Goal: Task Accomplishment & Management: Manage account settings

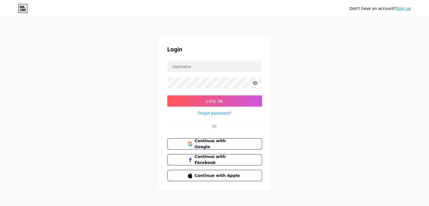
click at [214, 69] on input "text" at bounding box center [214, 66] width 94 height 11
type input "[EMAIL_ADDRESS][DOMAIN_NAME]"
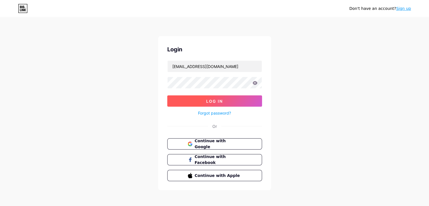
click at [214, 98] on button "Log In" at bounding box center [214, 100] width 95 height 11
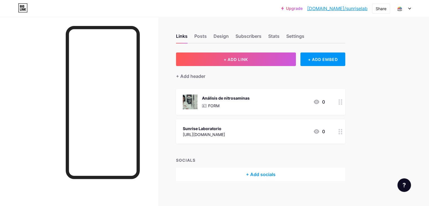
click at [225, 127] on div "Sunrise Laboratorio" at bounding box center [204, 128] width 42 height 6
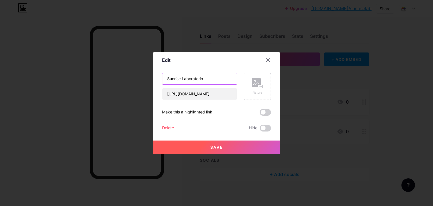
drag, startPoint x: 216, startPoint y: 78, endPoint x: 184, endPoint y: 78, distance: 31.9
click at [184, 78] on input "Sunrise Laboratorio" at bounding box center [199, 78] width 74 height 11
type input "Sunrise Ortopedia"
click at [212, 147] on span "Save" at bounding box center [216, 147] width 13 height 5
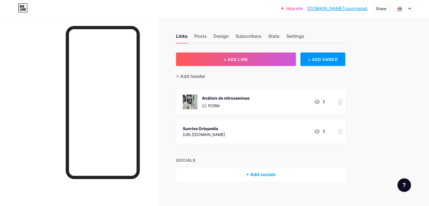
click at [244, 96] on div "Análisis de nitrosaminas" at bounding box center [226, 98] width 48 height 6
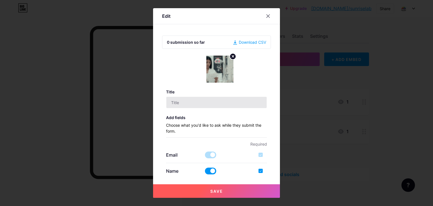
type input "Análisis de nitrosaminas"
checkbox input "true"
type input "Análisis de nitrosaminas"
type textarea "responde el breve cuestionario y nos comunicamos contigo."
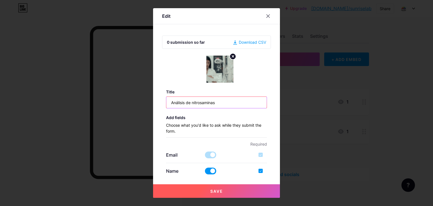
drag, startPoint x: 222, startPoint y: 101, endPoint x: 164, endPoint y: 103, distance: 58.1
click at [164, 102] on div "0 submission so far Download CSV Title Análisis de nitrosaminas Add fields Choo…" at bounding box center [216, 103] width 109 height 144
click at [164, 103] on div "0 submission so far Download CSV Title Análisis de nitrosaminas Add fields Choo…" at bounding box center [216, 103] width 109 height 144
drag, startPoint x: 221, startPoint y: 102, endPoint x: 107, endPoint y: 96, distance: 114.6
click at [107, 96] on div "Edit 0 submission so far Download CSV Title Análisis de nitrosaminas Add fields…" at bounding box center [216, 103] width 433 height 206
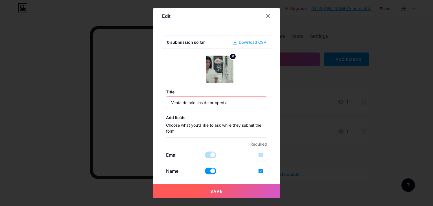
type input "Venta de ariculos de ortopedia"
click at [218, 194] on button "Save" at bounding box center [216, 191] width 127 height 14
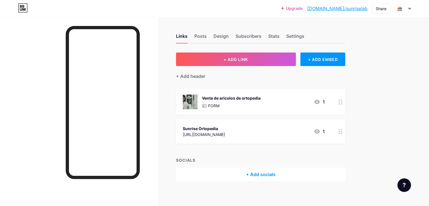
click at [247, 98] on div "Venta de ariculos de ortopedia" at bounding box center [231, 98] width 59 height 6
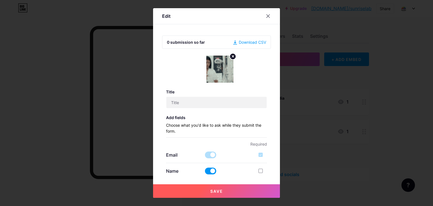
type input "Venta de ariculos de ortopedia"
checkbox input "true"
type input "Análisis de nitrosaminas"
type textarea "responde el breve cuestionario y nos comunicamos contigo."
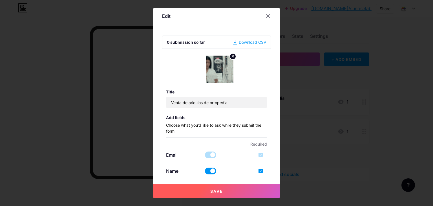
click at [234, 56] on circle at bounding box center [233, 56] width 6 height 6
click at [222, 66] on rect at bounding box center [218, 65] width 9 height 9
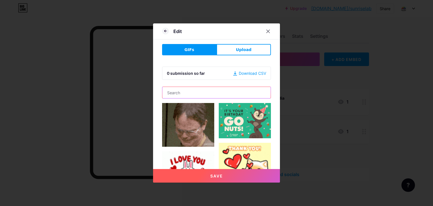
click at [185, 91] on input "text" at bounding box center [216, 92] width 108 height 11
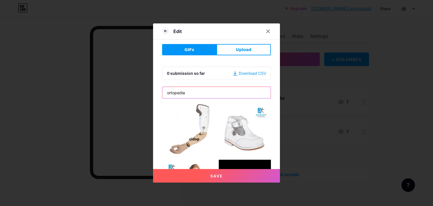
type input "ortopedia"
click at [198, 118] on img at bounding box center [188, 129] width 52 height 52
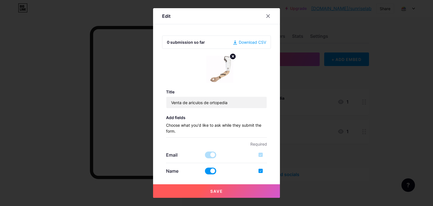
click at [214, 190] on span "Save" at bounding box center [216, 191] width 13 height 5
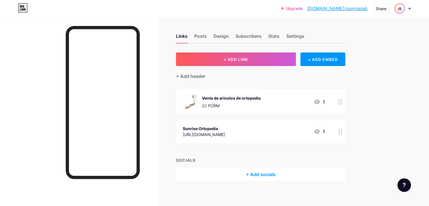
click at [398, 10] on img at bounding box center [399, 8] width 9 height 9
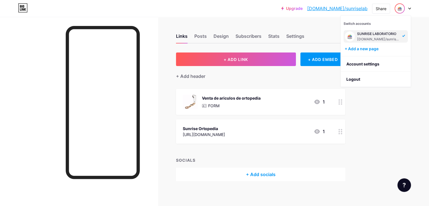
click at [383, 36] on div "SUNRISE LABORATORIO" at bounding box center [378, 34] width 43 height 5
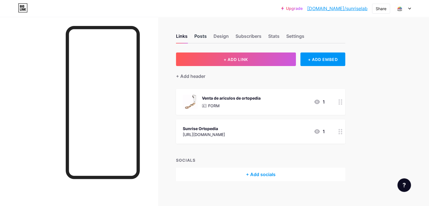
click at [207, 34] on div "Posts" at bounding box center [200, 38] width 12 height 10
click at [229, 37] on div "Design" at bounding box center [220, 38] width 15 height 10
click at [261, 35] on div "Subscribers" at bounding box center [248, 38] width 26 height 10
click at [279, 35] on div "Stats" at bounding box center [273, 38] width 11 height 10
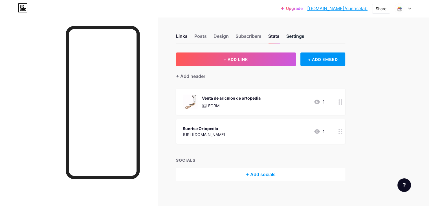
click at [304, 33] on div "Settings" at bounding box center [295, 38] width 18 height 10
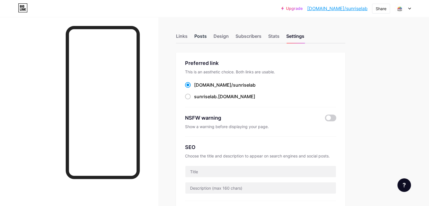
click at [207, 36] on div "Posts" at bounding box center [200, 38] width 12 height 10
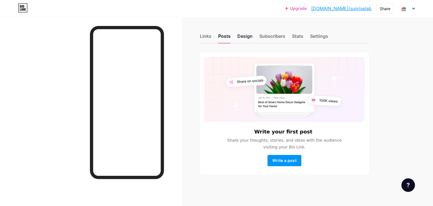
click at [248, 34] on div "Design" at bounding box center [244, 38] width 15 height 10
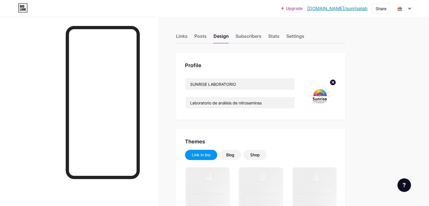
click at [336, 79] on circle at bounding box center [333, 82] width 6 height 6
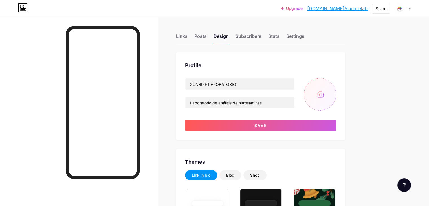
click at [336, 92] on input "file" at bounding box center [320, 94] width 32 height 32
type input "C:\fakepath\Logo sunrise.png"
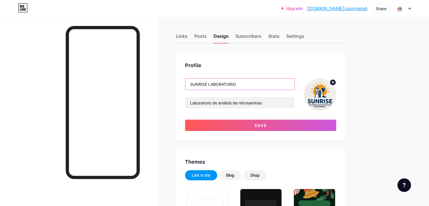
drag, startPoint x: 272, startPoint y: 85, endPoint x: 175, endPoint y: 82, distance: 97.0
click at [265, 83] on input "SUNRISE LABORATORIO" at bounding box center [239, 83] width 109 height 11
type input "SUNRISE Ortopedia"
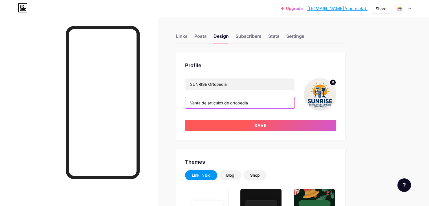
type input "Venta de articulos de ortopedia"
click at [267, 125] on span "Save" at bounding box center [260, 125] width 13 height 5
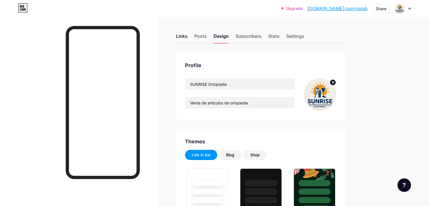
click at [187, 35] on div "Links" at bounding box center [182, 38] width 12 height 10
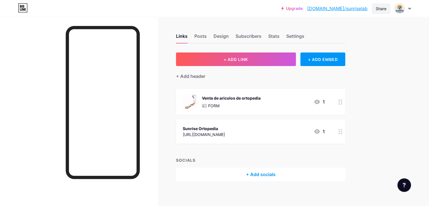
click at [376, 4] on div "Share" at bounding box center [381, 9] width 18 height 10
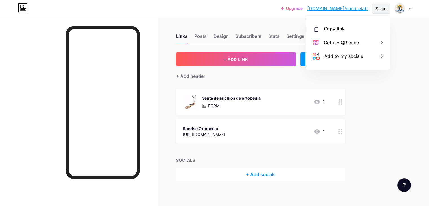
click at [376, 4] on div "Share" at bounding box center [381, 9] width 18 height 10
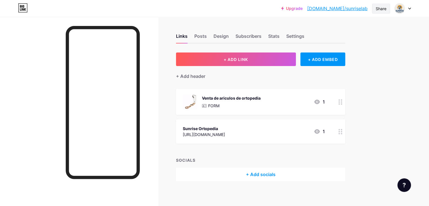
click at [377, 8] on div "Share" at bounding box center [381, 9] width 11 height 6
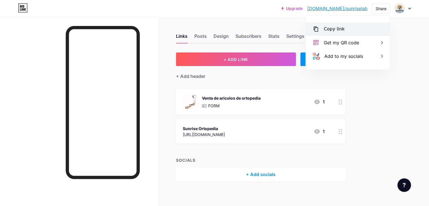
click at [341, 26] on div "Copy link" at bounding box center [334, 29] width 21 height 7
